Goal: Check status

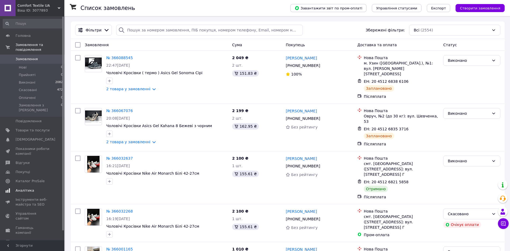
click at [28, 188] on span "Аналітика" at bounding box center [25, 190] width 19 height 5
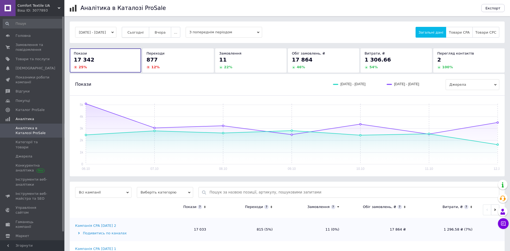
click at [143, 32] on span "Сьогодні" at bounding box center [135, 32] width 16 height 4
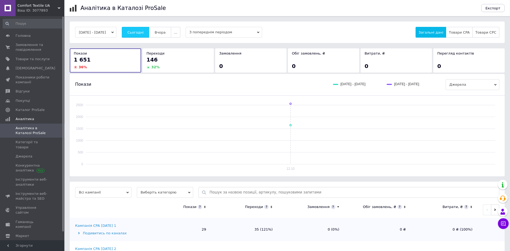
click at [144, 32] on span "Сьогодні" at bounding box center [135, 32] width 16 height 4
click at [166, 32] on span "Вчора" at bounding box center [160, 32] width 11 height 4
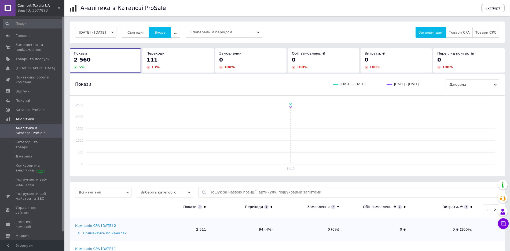
click at [143, 32] on span "Сьогодні" at bounding box center [135, 32] width 16 height 4
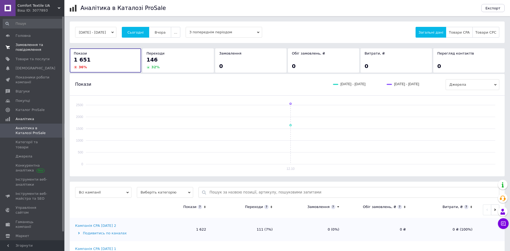
click at [27, 48] on span "Замовлення та повідомлення" at bounding box center [33, 47] width 34 height 10
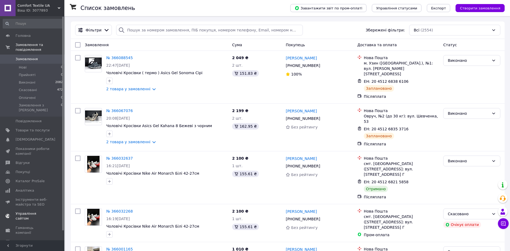
click at [17, 146] on span "Показники роботи компанії" at bounding box center [33, 151] width 34 height 10
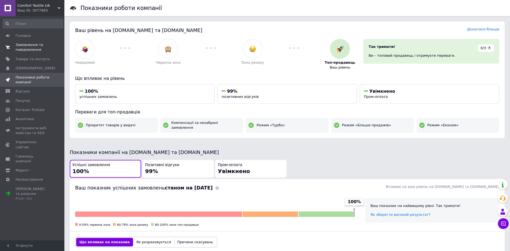
click at [33, 47] on span "Замовлення та повідомлення" at bounding box center [33, 47] width 34 height 10
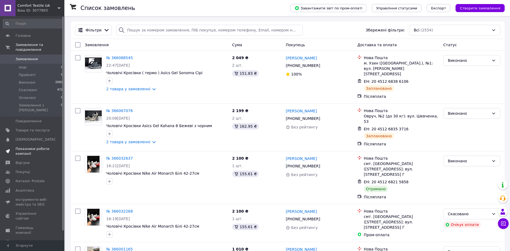
click at [24, 146] on span "Показники роботи компанії" at bounding box center [33, 151] width 34 height 10
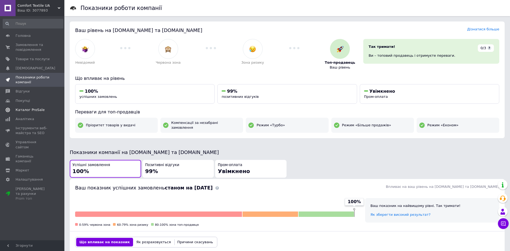
click at [28, 109] on span "Каталог ProSale" at bounding box center [30, 109] width 29 height 5
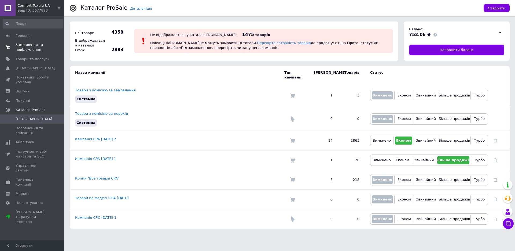
click at [30, 43] on span "Замовлення та повідомлення" at bounding box center [33, 47] width 34 height 10
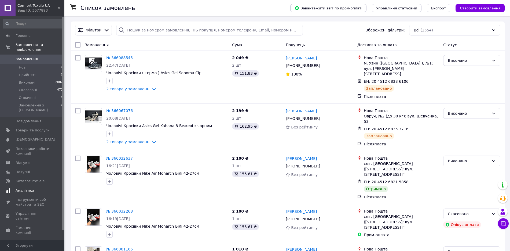
click at [21, 188] on span "Аналітика" at bounding box center [25, 190] width 19 height 5
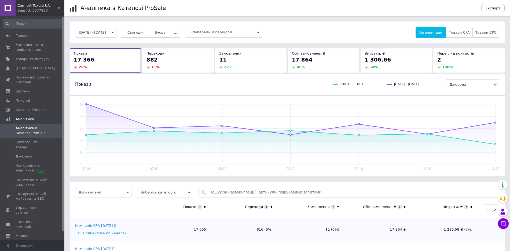
click at [142, 31] on span "Сьогодні" at bounding box center [135, 32] width 16 height 4
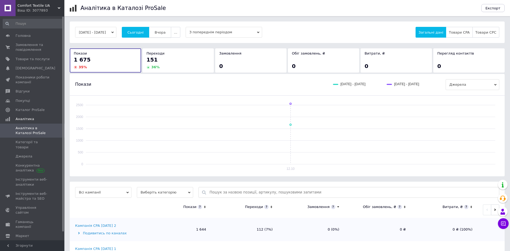
click at [166, 34] on span "Вчора" at bounding box center [160, 32] width 11 height 4
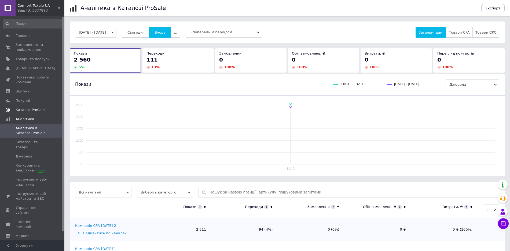
click at [29, 111] on span "Каталог ProSale" at bounding box center [30, 109] width 29 height 5
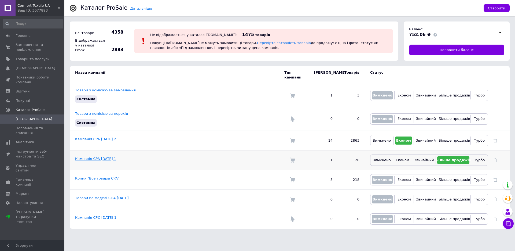
click at [104, 156] on link "Кампанія CPA [DATE] 1" at bounding box center [95, 158] width 41 height 4
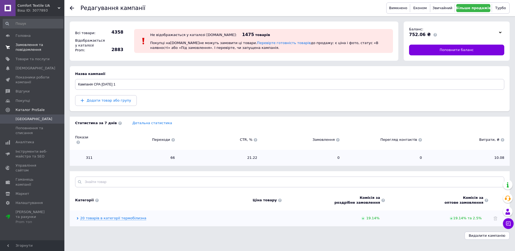
click at [35, 45] on span "Замовлення та повідомлення" at bounding box center [33, 47] width 34 height 10
